Goal: Information Seeking & Learning: Learn about a topic

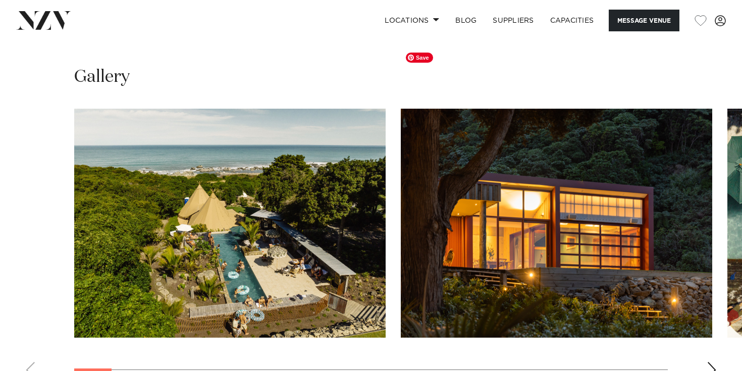
scroll to position [913, 0]
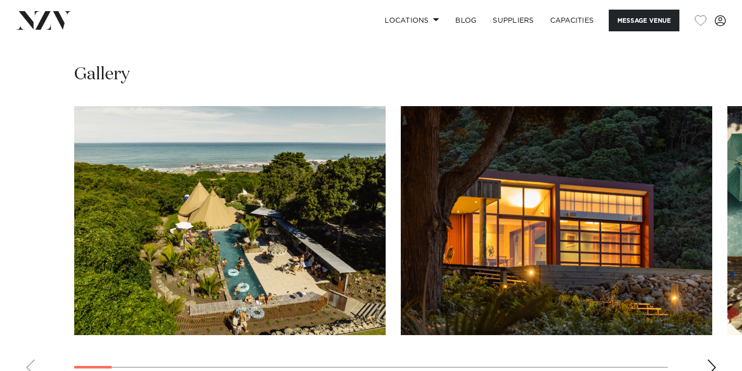
click at [708, 359] on div "Next slide" at bounding box center [712, 367] width 10 height 16
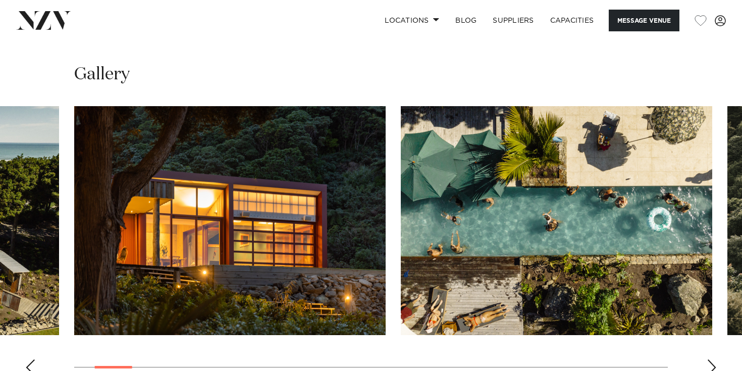
click at [708, 359] on div "Next slide" at bounding box center [712, 367] width 10 height 16
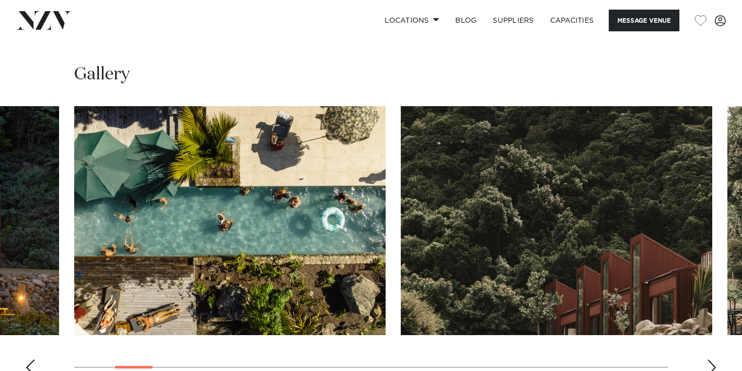
click at [708, 359] on div "Next slide" at bounding box center [712, 367] width 10 height 16
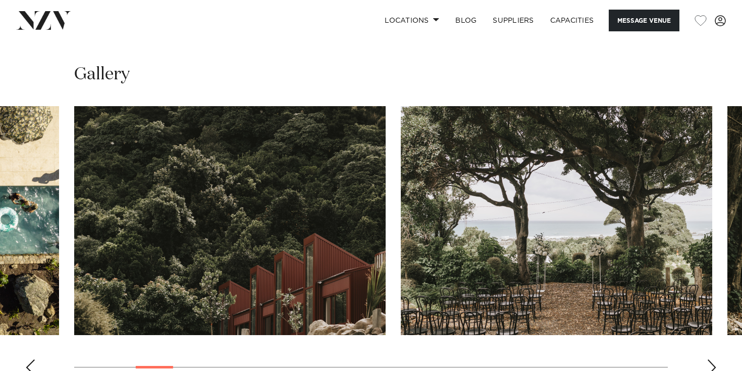
click at [628, 227] on img "5 / 29" at bounding box center [557, 220] width 312 height 229
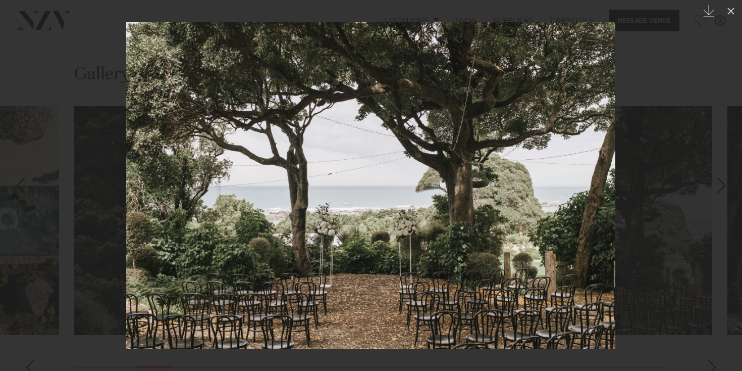
click at [711, 306] on div at bounding box center [371, 185] width 742 height 371
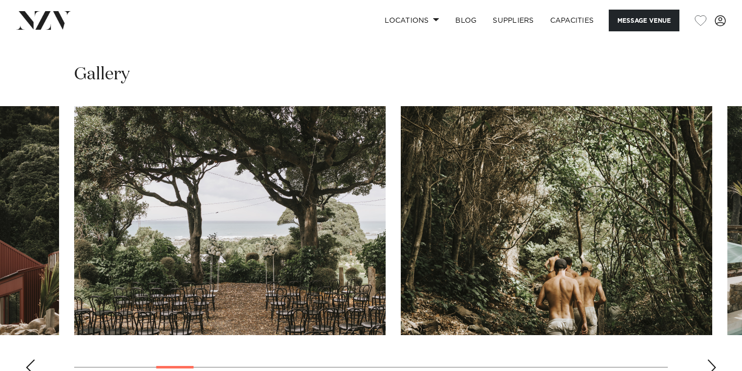
click at [709, 359] on div "Next slide" at bounding box center [712, 367] width 10 height 16
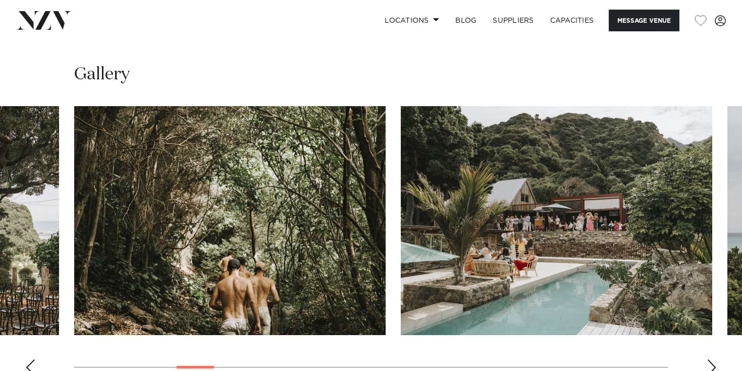
click at [709, 359] on div "Next slide" at bounding box center [712, 367] width 10 height 16
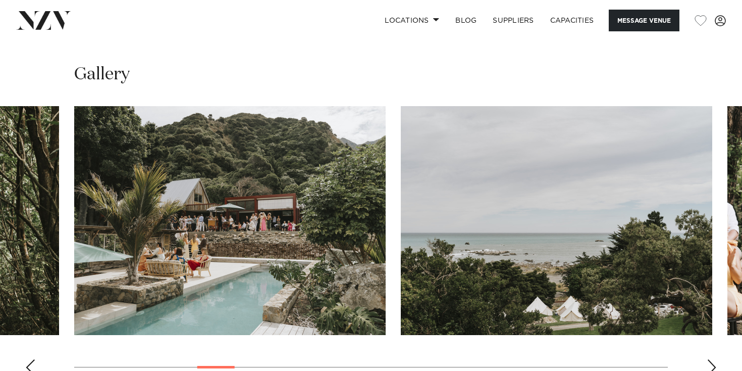
click at [709, 359] on div "Next slide" at bounding box center [712, 367] width 10 height 16
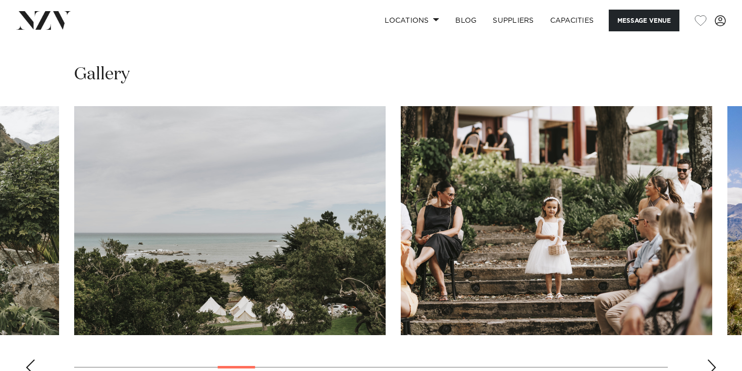
click at [709, 359] on div "Next slide" at bounding box center [712, 367] width 10 height 16
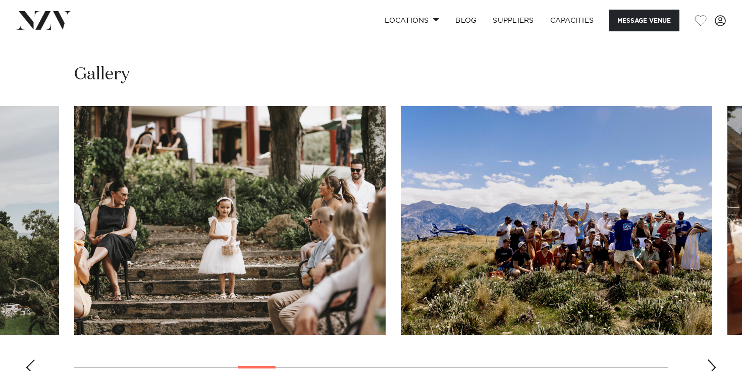
click at [712, 359] on div "Next slide" at bounding box center [712, 367] width 10 height 16
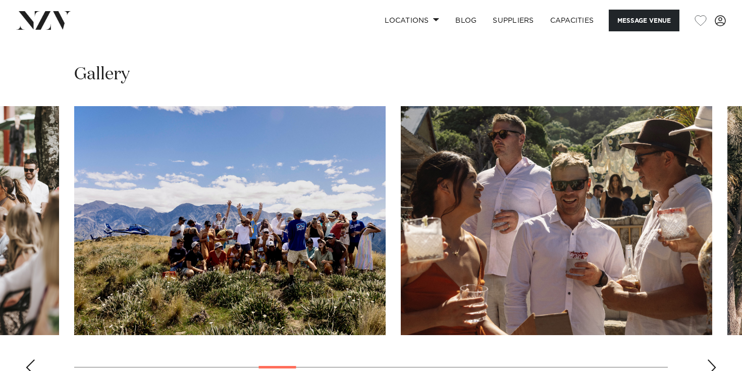
click at [712, 359] on div "Next slide" at bounding box center [712, 367] width 10 height 16
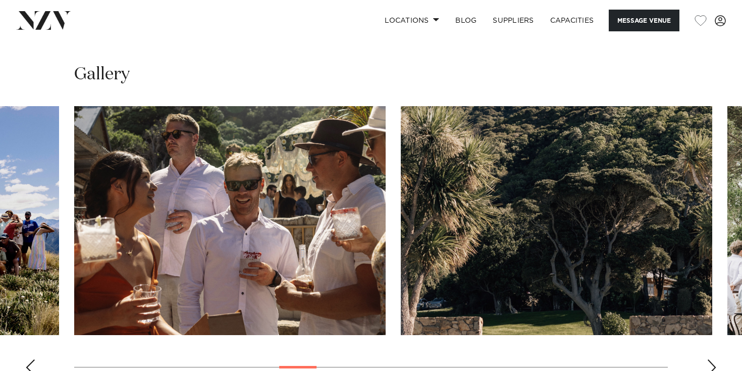
click at [712, 359] on div "Next slide" at bounding box center [712, 367] width 10 height 16
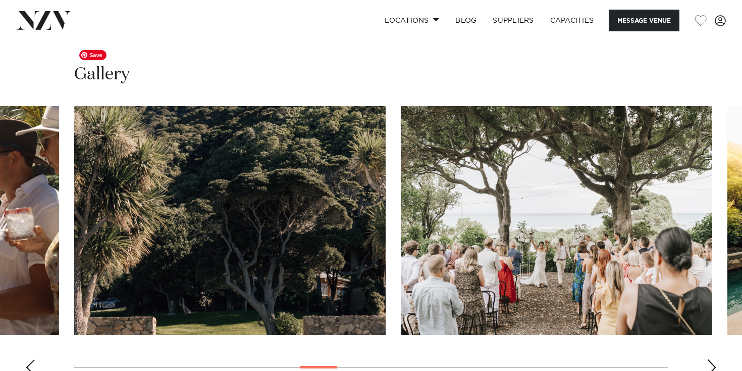
click at [256, 249] on img "12 / 29" at bounding box center [230, 220] width 312 height 229
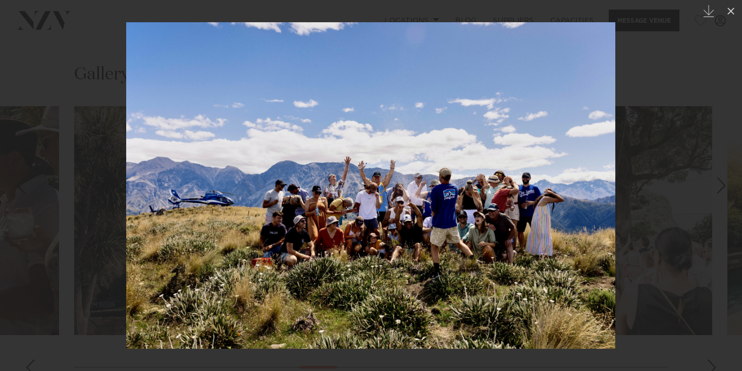
click at [5, 239] on div at bounding box center [371, 185] width 742 height 371
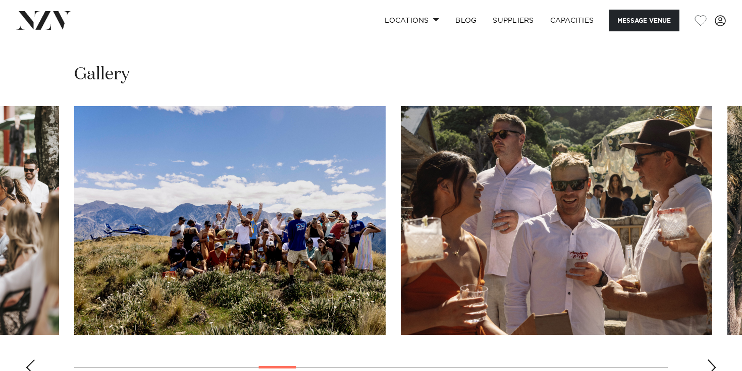
click at [28, 359] on div "Previous slide" at bounding box center [30, 367] width 10 height 16
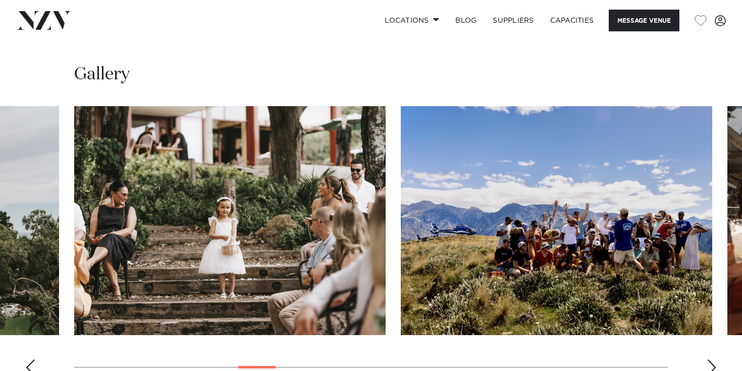
click at [708, 359] on div "Next slide" at bounding box center [712, 367] width 10 height 16
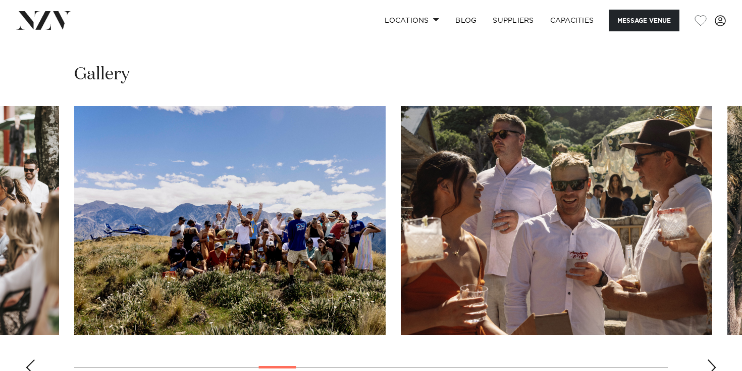
click at [708, 359] on div "Next slide" at bounding box center [712, 367] width 10 height 16
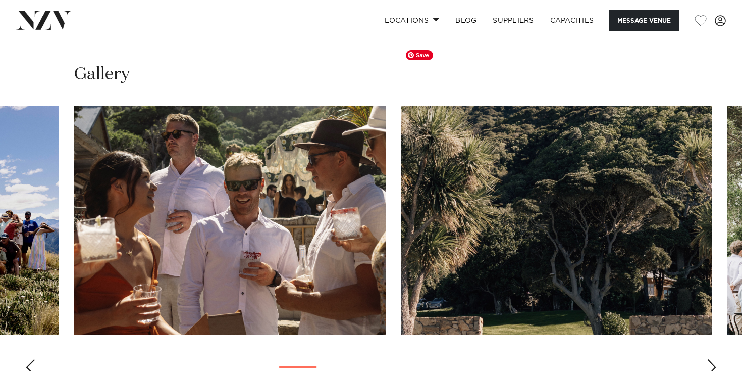
click at [632, 244] on img "12 / 29" at bounding box center [557, 220] width 312 height 229
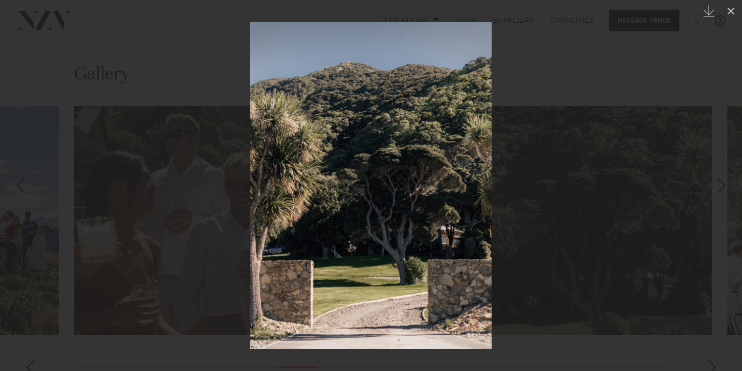
click at [663, 305] on div at bounding box center [371, 185] width 742 height 371
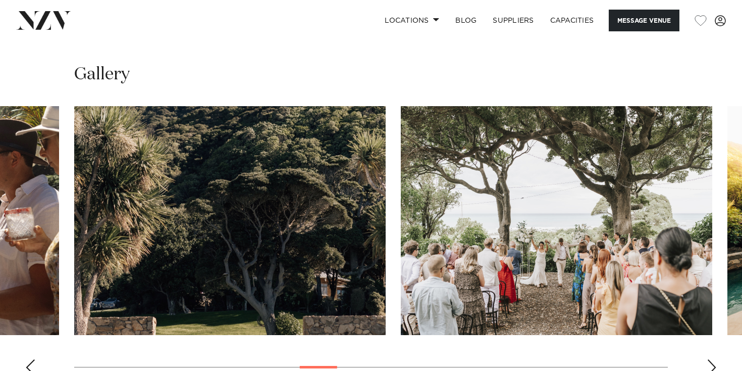
click at [713, 359] on div "Next slide" at bounding box center [712, 367] width 10 height 16
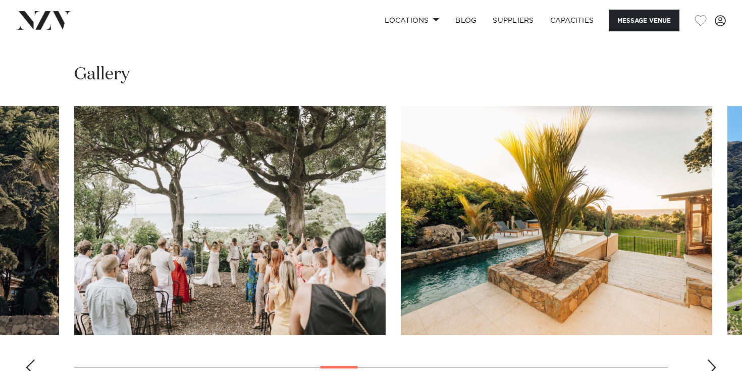
click at [713, 359] on div "Next slide" at bounding box center [712, 367] width 10 height 16
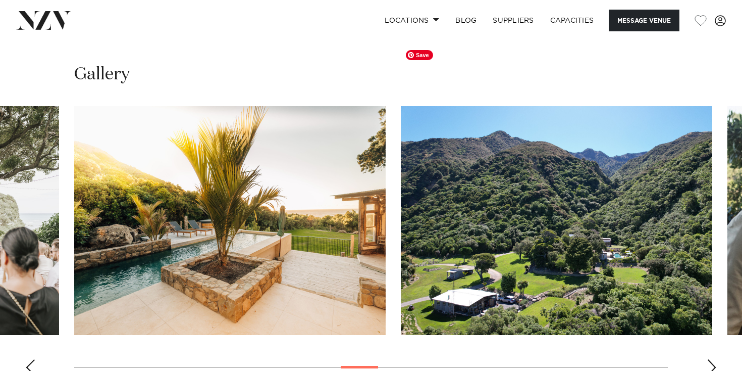
click at [599, 249] on img "15 / 29" at bounding box center [557, 220] width 312 height 229
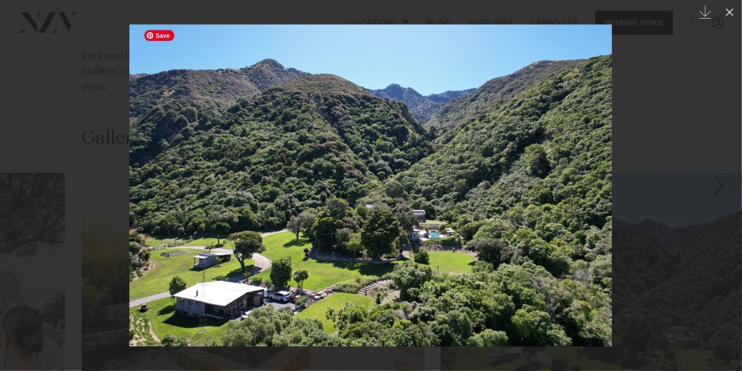
scroll to position [913, 0]
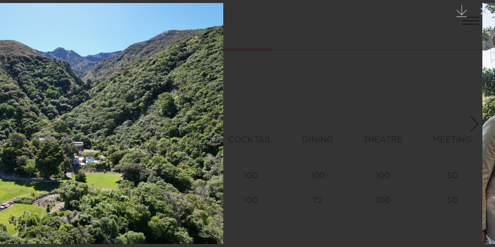
drag, startPoint x: 251, startPoint y: 166, endPoint x: 95, endPoint y: 202, distance: 160.2
click at [95, 202] on img at bounding box center [42, 123] width 361 height 241
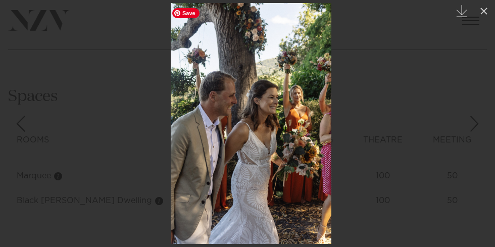
drag, startPoint x: 255, startPoint y: 165, endPoint x: 449, endPoint y: 165, distance: 193.9
click at [331, 165] on img at bounding box center [251, 123] width 161 height 241
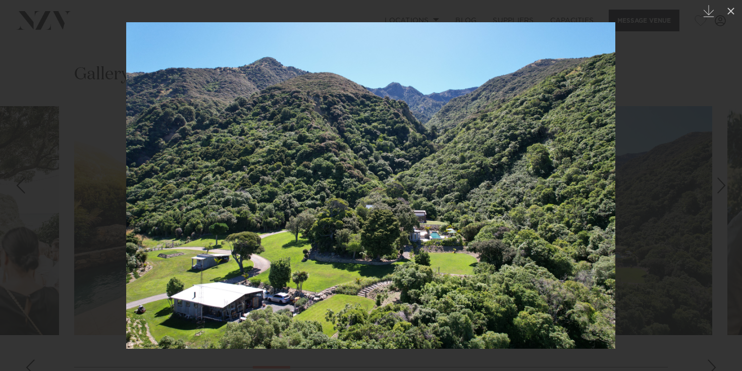
click at [716, 187] on div "Next slide" at bounding box center [722, 185] width 14 height 19
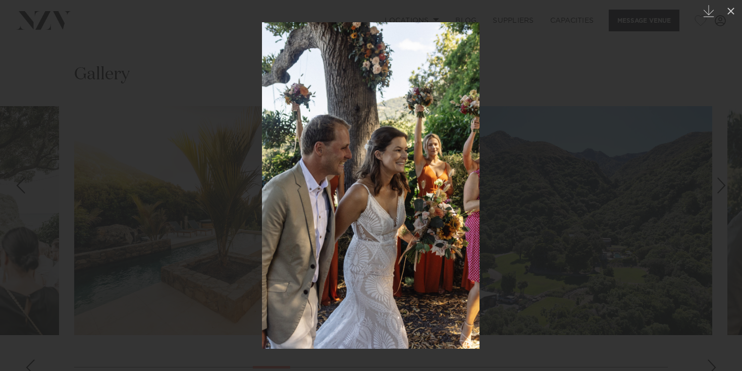
click at [716, 187] on div "Next slide" at bounding box center [722, 185] width 14 height 19
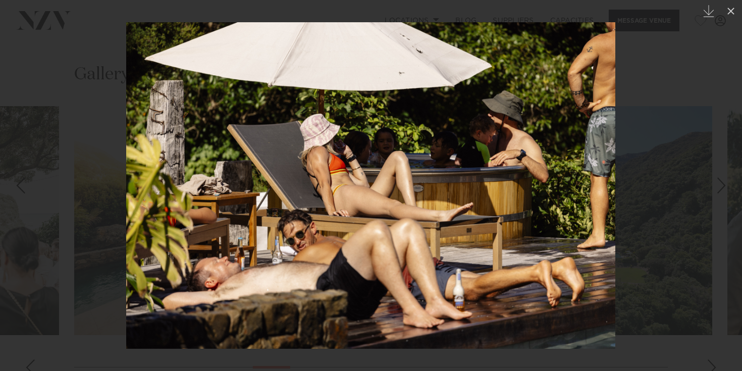
click at [716, 187] on div "Next slide" at bounding box center [722, 185] width 14 height 19
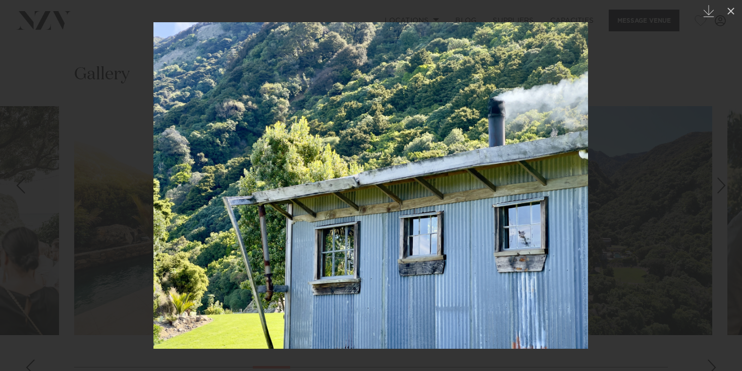
click at [716, 187] on div "Next slide" at bounding box center [722, 185] width 14 height 19
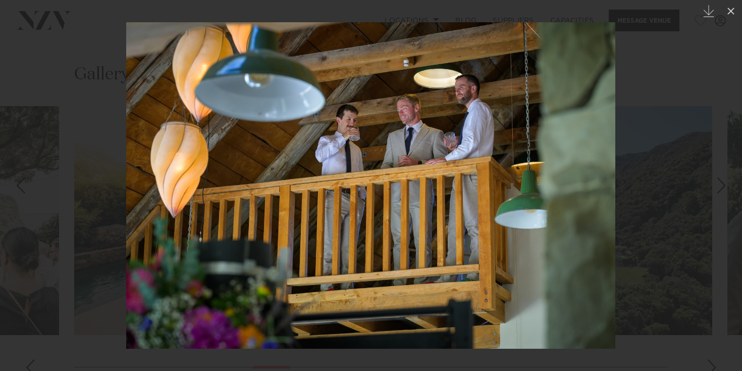
click at [716, 187] on div "Next slide" at bounding box center [722, 185] width 14 height 19
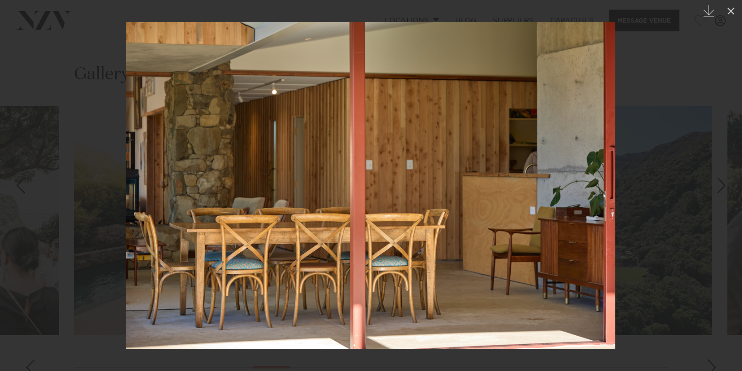
click at [717, 186] on div "Next slide" at bounding box center [722, 185] width 14 height 19
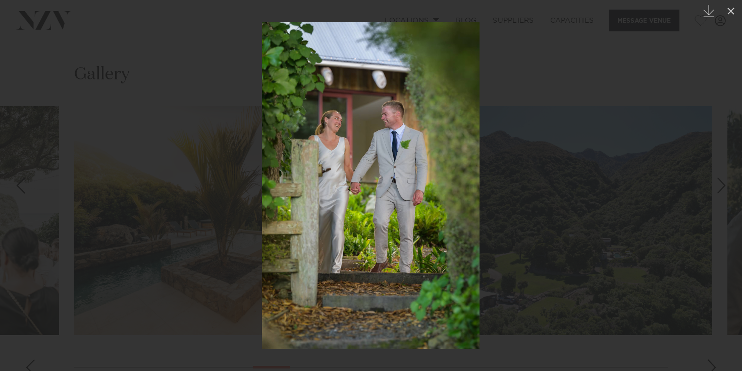
click at [717, 186] on div "Next slide" at bounding box center [722, 185] width 14 height 19
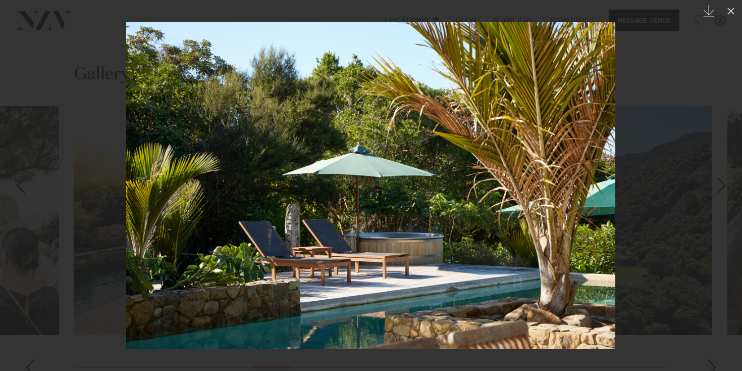
click at [20, 176] on link at bounding box center [17, 185] width 35 height 50
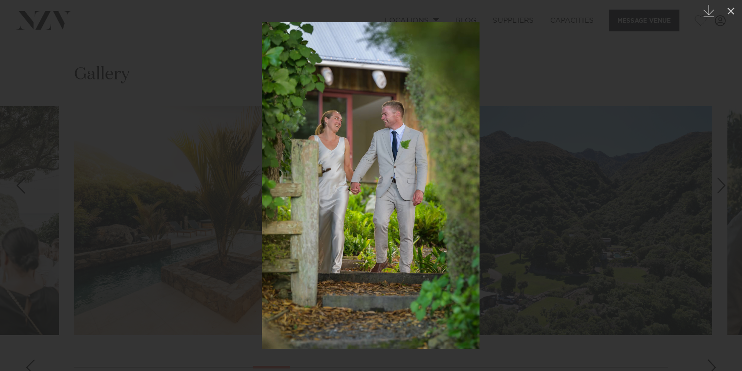
click at [521, 310] on div at bounding box center [371, 185] width 742 height 371
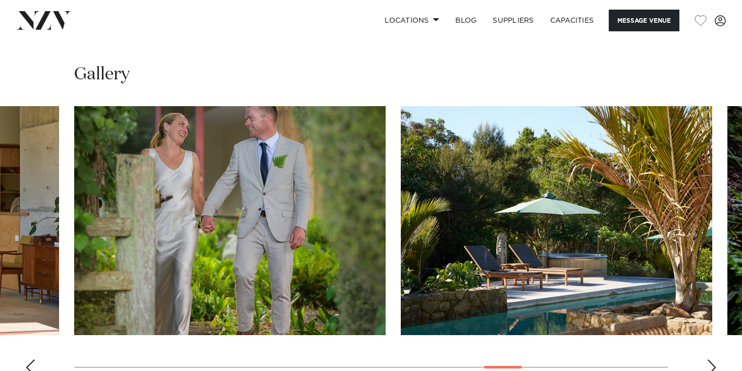
click at [713, 297] on swiper-container at bounding box center [371, 244] width 742 height 277
click at [708, 359] on div "Next slide" at bounding box center [712, 367] width 10 height 16
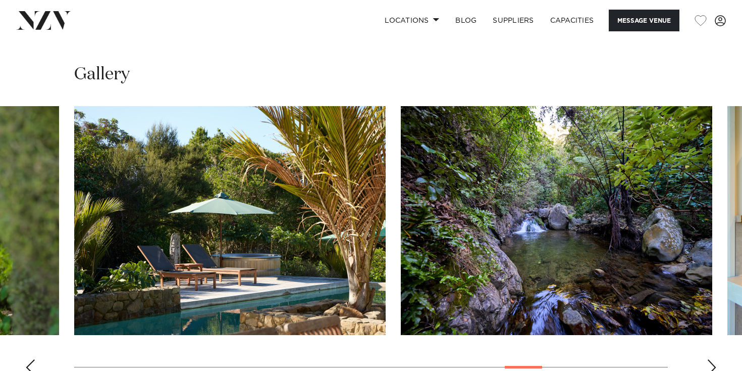
click at [708, 359] on div "Next slide" at bounding box center [712, 367] width 10 height 16
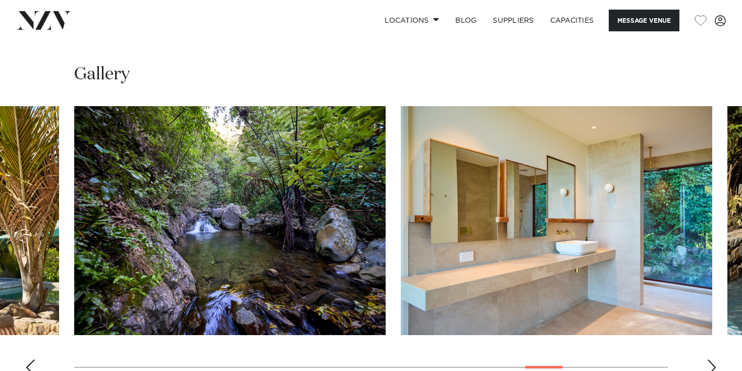
click at [708, 359] on div "Next slide" at bounding box center [712, 367] width 10 height 16
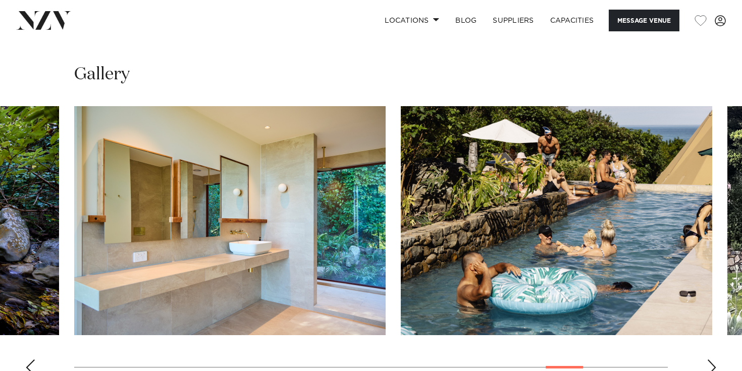
click at [708, 359] on div "Next slide" at bounding box center [712, 367] width 10 height 16
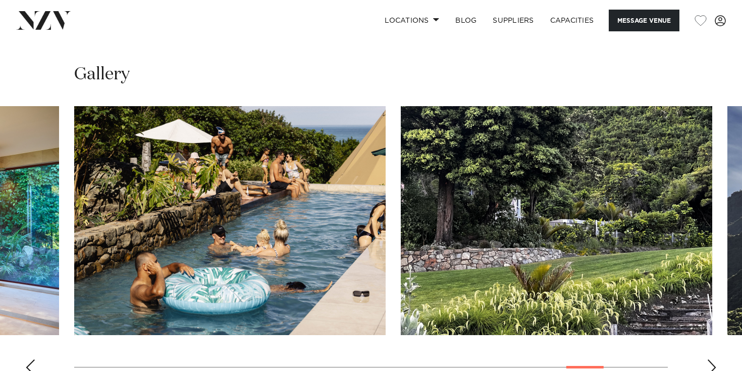
click at [708, 359] on div "Next slide" at bounding box center [712, 367] width 10 height 16
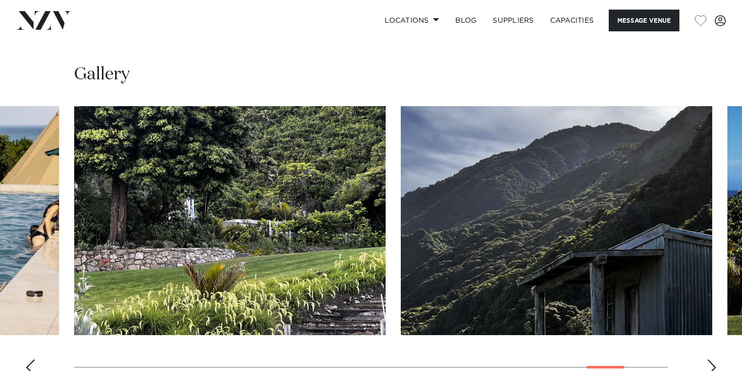
click at [708, 359] on div "Next slide" at bounding box center [712, 367] width 10 height 16
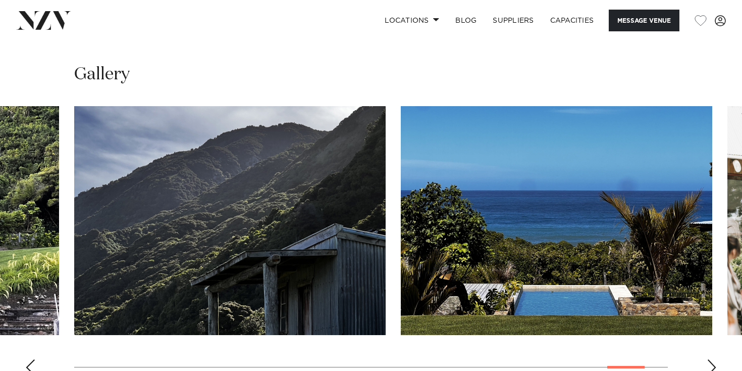
click at [708, 359] on div "Next slide" at bounding box center [712, 367] width 10 height 16
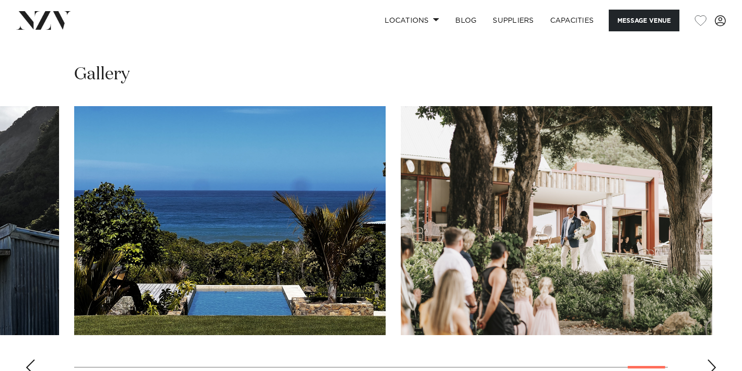
click at [18, 306] on swiper-container at bounding box center [371, 244] width 742 height 277
click at [24, 306] on swiper-container at bounding box center [371, 244] width 742 height 277
click at [31, 359] on div "Previous slide" at bounding box center [30, 367] width 10 height 16
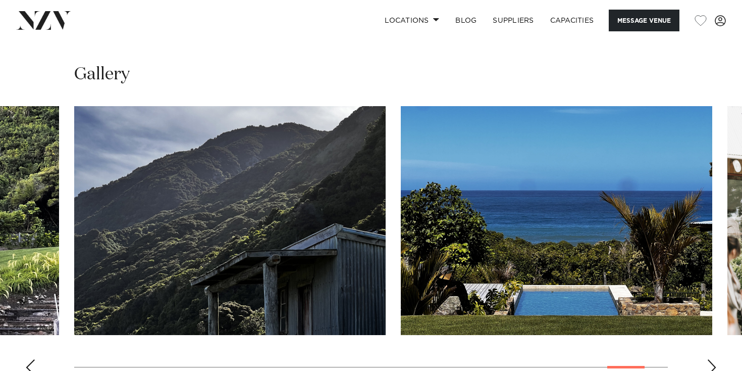
click at [31, 359] on div "Previous slide" at bounding box center [30, 367] width 10 height 16
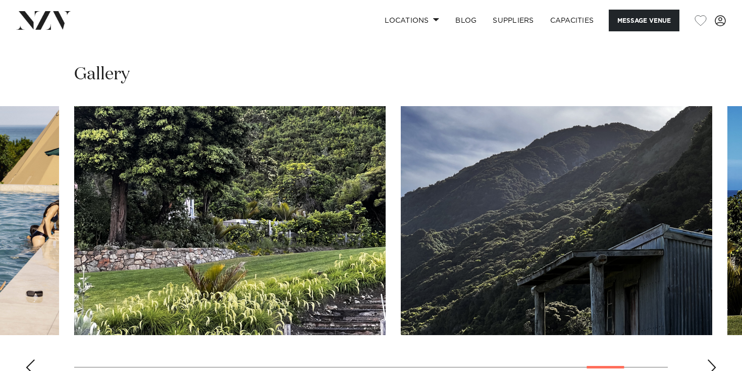
click at [31, 359] on div "Previous slide" at bounding box center [30, 367] width 10 height 16
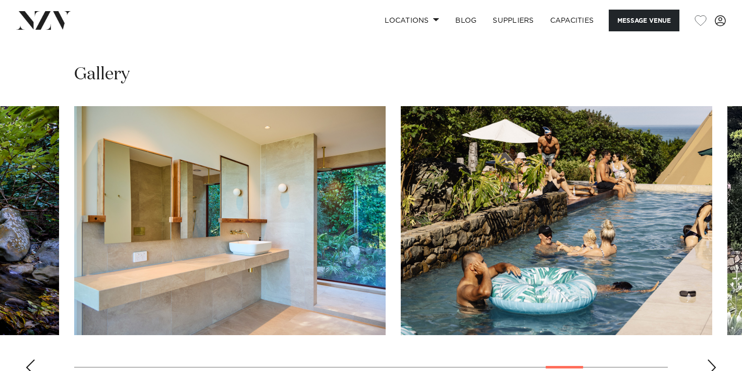
click at [31, 359] on div "Previous slide" at bounding box center [30, 367] width 10 height 16
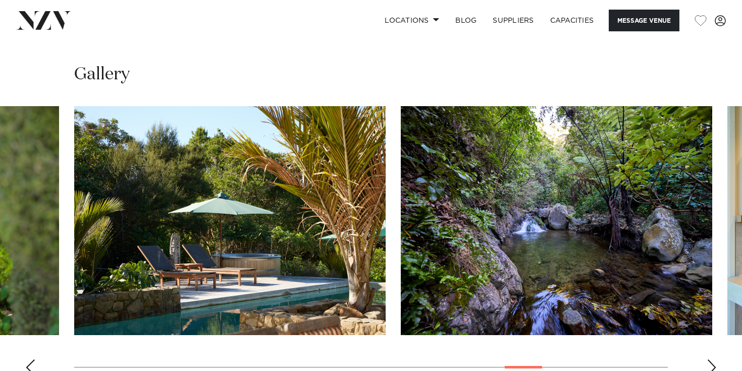
click at [31, 359] on div "Previous slide" at bounding box center [30, 367] width 10 height 16
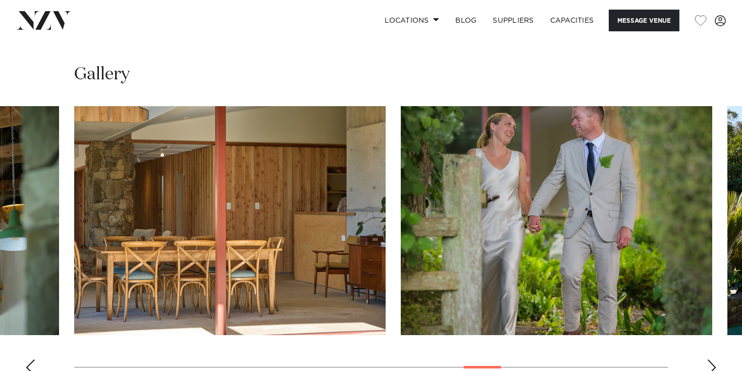
click at [31, 359] on div "Previous slide" at bounding box center [30, 367] width 10 height 16
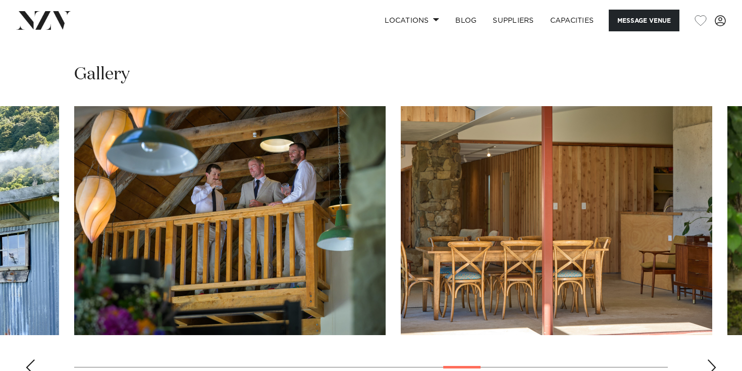
click at [31, 359] on div "Previous slide" at bounding box center [30, 367] width 10 height 16
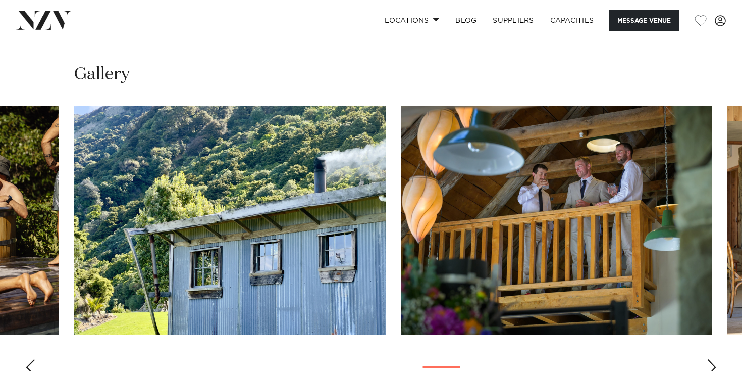
click at [31, 359] on div "Previous slide" at bounding box center [30, 367] width 10 height 16
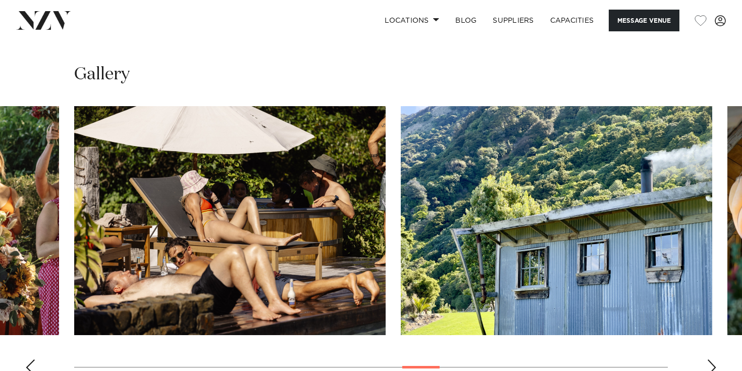
click at [31, 359] on div "Previous slide" at bounding box center [30, 367] width 10 height 16
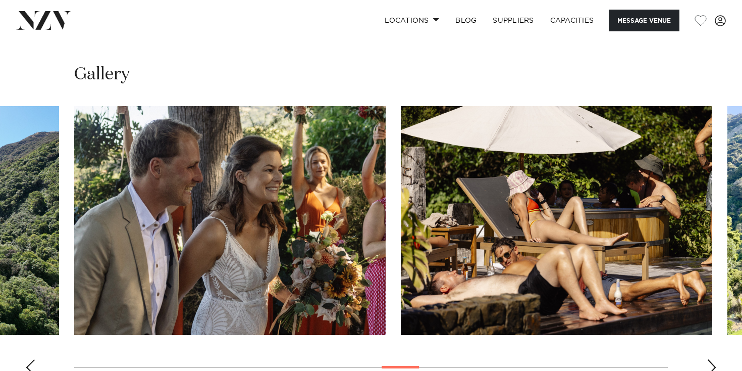
click at [31, 359] on div "Previous slide" at bounding box center [30, 367] width 10 height 16
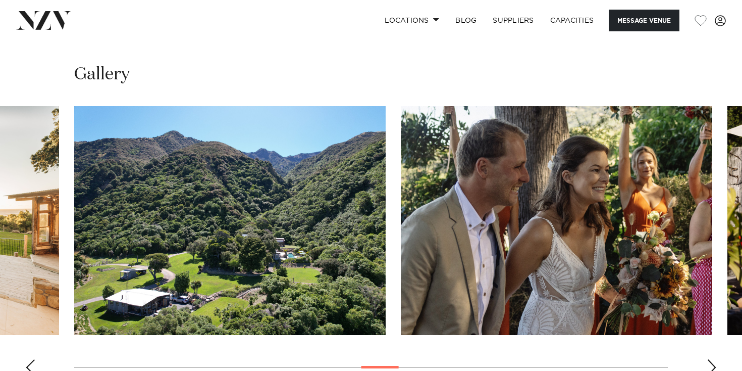
click at [31, 359] on div "Previous slide" at bounding box center [30, 367] width 10 height 16
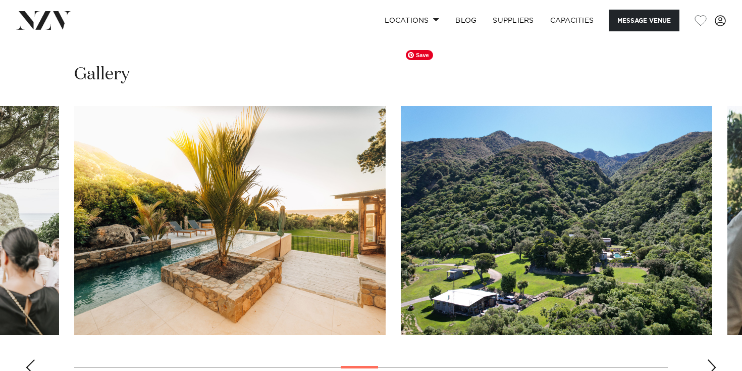
click at [546, 204] on img "15 / 29" at bounding box center [557, 220] width 312 height 229
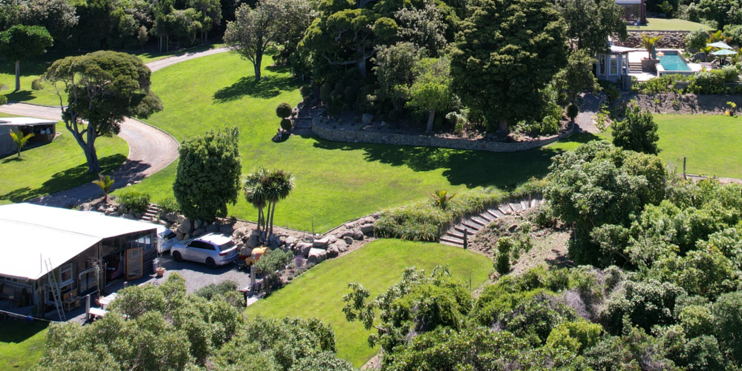
drag, startPoint x: 323, startPoint y: 289, endPoint x: 226, endPoint y: 320, distance: 101.4
click at [226, 320] on img at bounding box center [287, 185] width 489 height 326
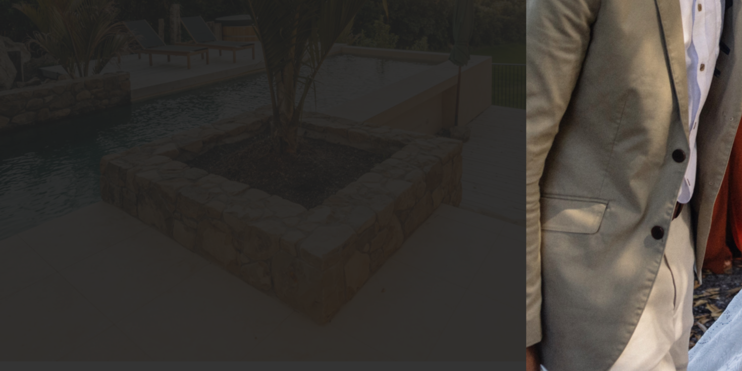
drag, startPoint x: 327, startPoint y: 294, endPoint x: 375, endPoint y: 294, distance: 47.5
click at [375, 294] on img at bounding box center [412, 185] width 218 height 326
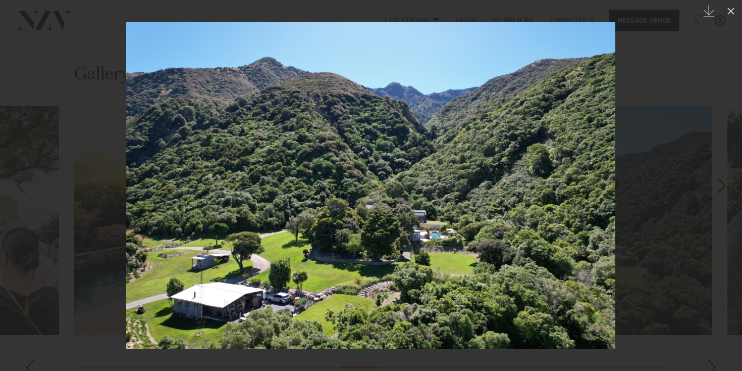
click at [676, 224] on div at bounding box center [371, 185] width 742 height 371
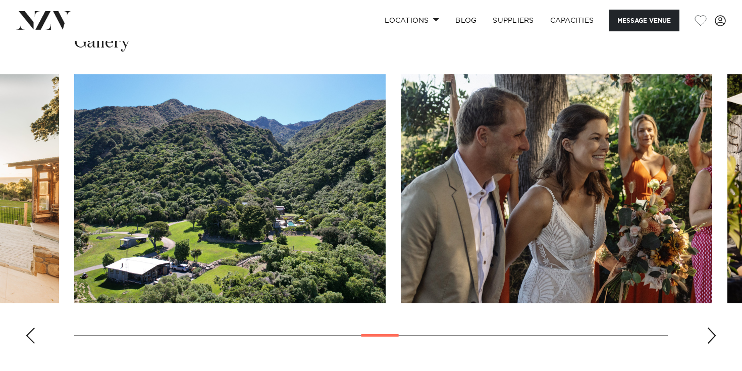
click at [572, 305] on div "Canterbury Black [PERSON_NAME] Message Venue Canterbury Black [PERSON_NAME] Nes…" at bounding box center [371, 52] width 742 height 1913
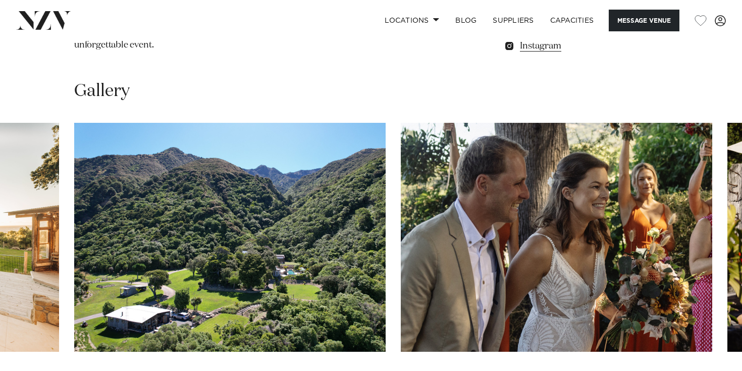
scroll to position [891, 0]
